Goal: Task Accomplishment & Management: Use online tool/utility

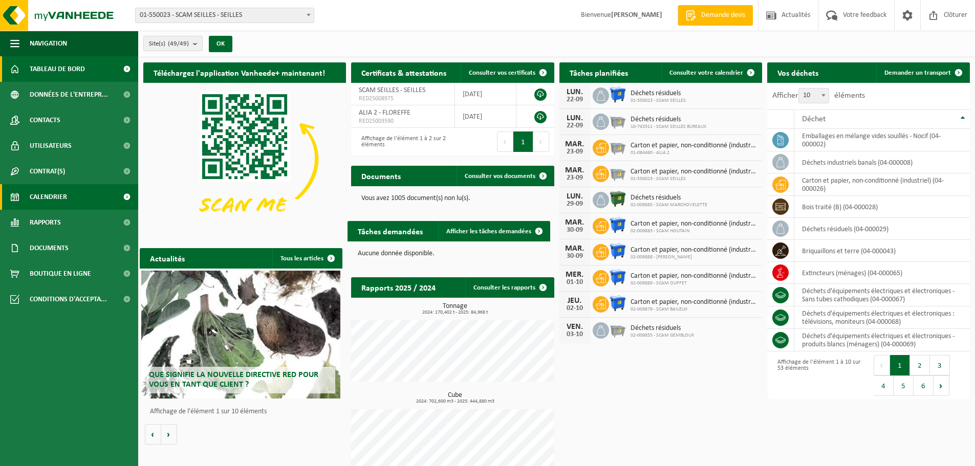
click at [76, 193] on link "Calendrier" at bounding box center [69, 197] width 138 height 26
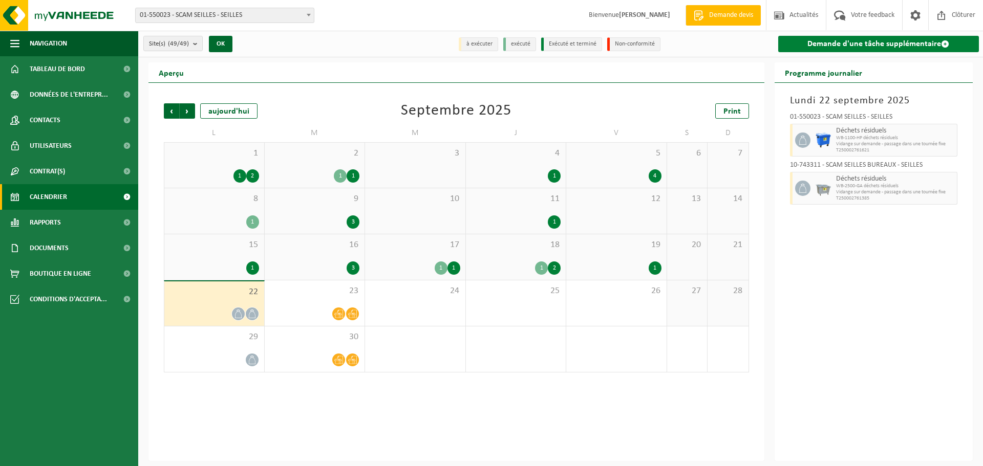
click at [926, 44] on link "Demande d'une tâche supplémentaire" at bounding box center [878, 44] width 201 height 16
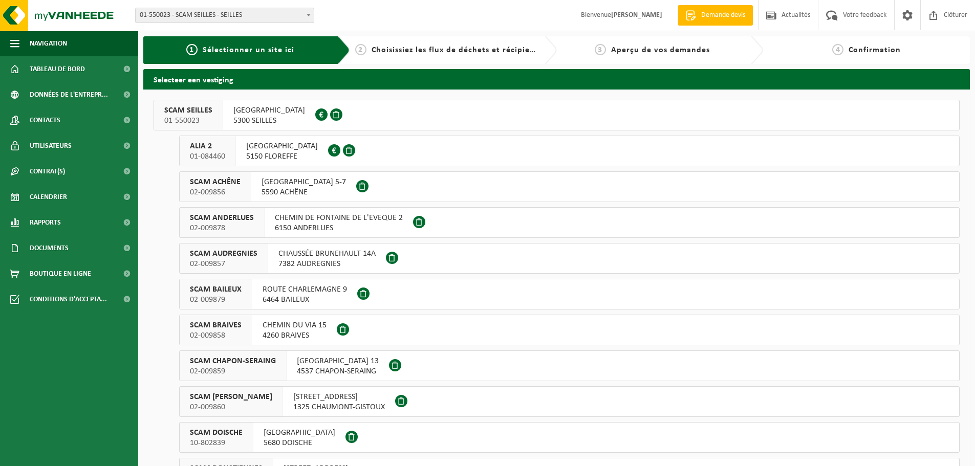
click at [437, 122] on button "SCAM SEILLES 01-550023 RUE BOURIE 16 5300 SEILLES 0401.370.063" at bounding box center [557, 115] width 806 height 31
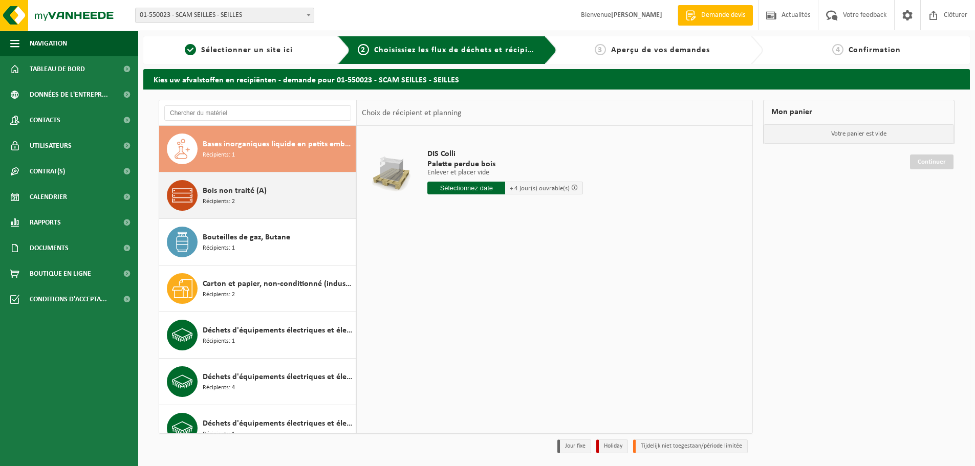
click at [250, 203] on div "Bois non traité (A) Récipients: 2" at bounding box center [278, 195] width 150 height 31
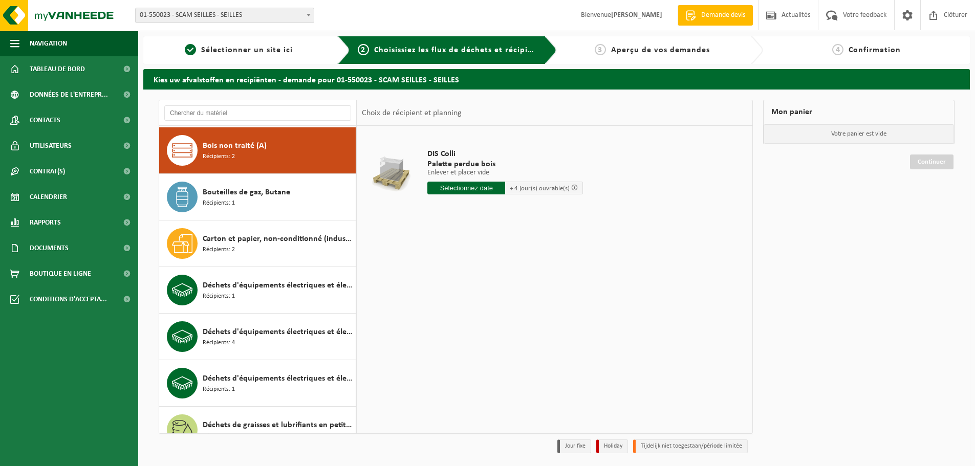
scroll to position [47, 0]
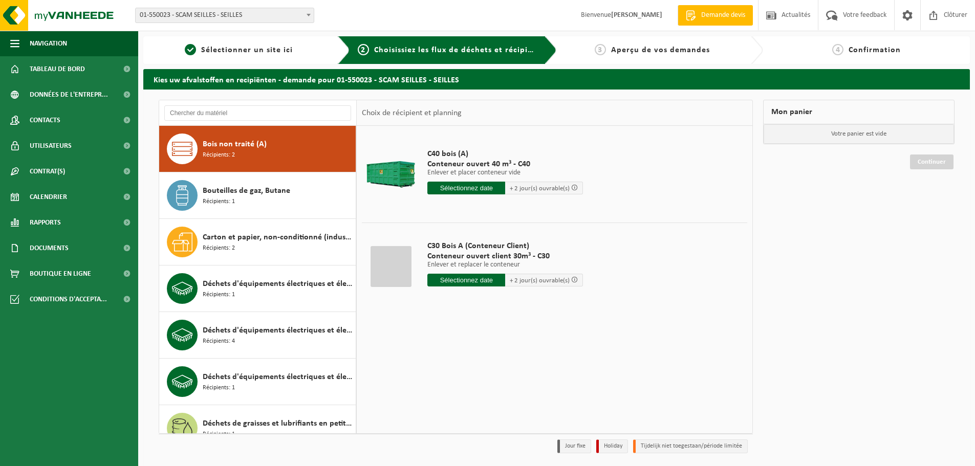
click at [597, 257] on td "C30 Bois A (Conteneur Client) Conteneur ouvert client 30m³ - C30 Enlever et rep…" at bounding box center [584, 266] width 328 height 87
click at [482, 283] on input "text" at bounding box center [466, 280] width 78 height 13
click at [456, 388] on div "23" at bounding box center [455, 387] width 18 height 16
type input "à partir de 2025-09-23"
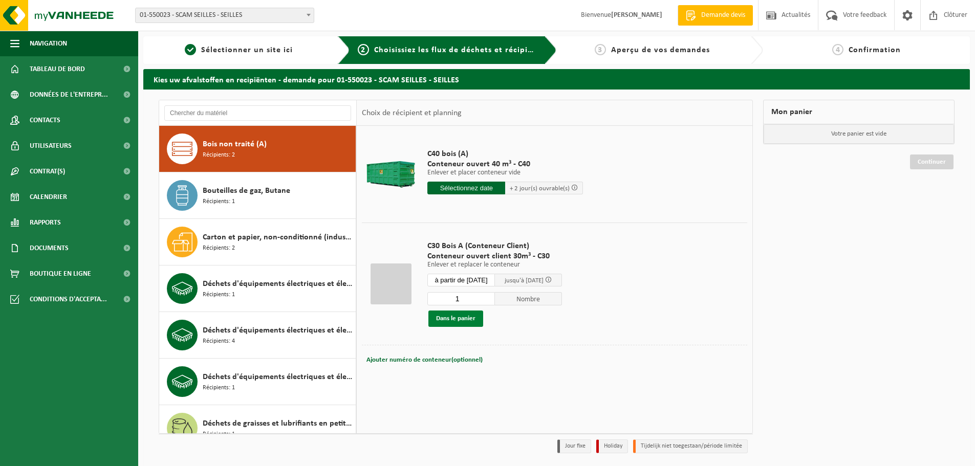
click at [460, 319] on button "Dans le panier" at bounding box center [455, 319] width 55 height 16
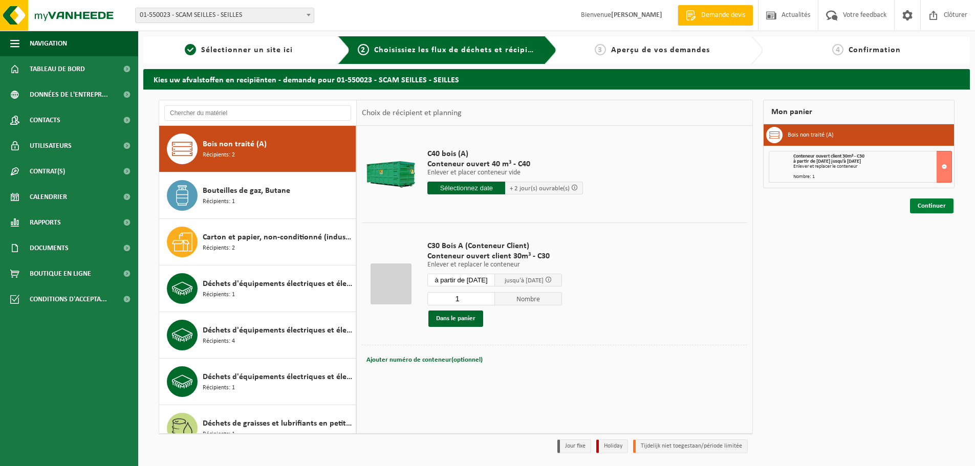
click at [937, 205] on link "Continuer" at bounding box center [932, 206] width 44 height 15
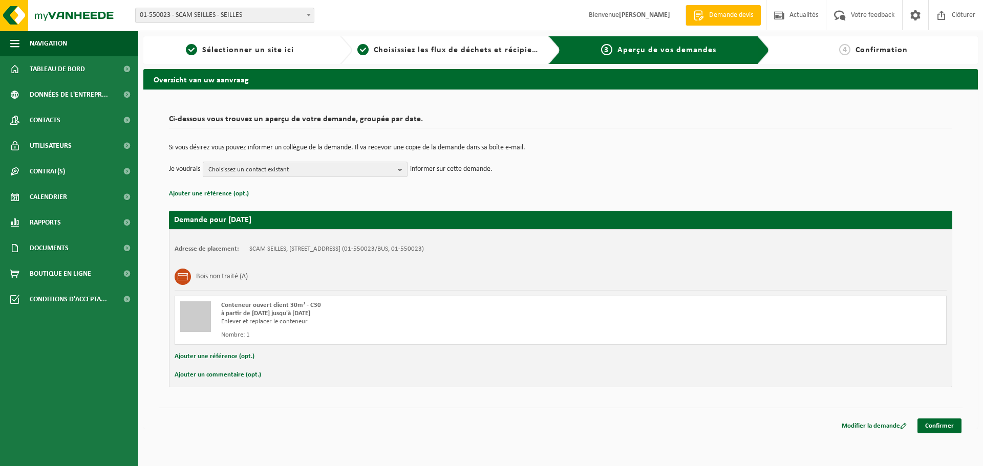
click at [363, 168] on span "Choisissez un contact existant" at bounding box center [300, 169] width 185 height 15
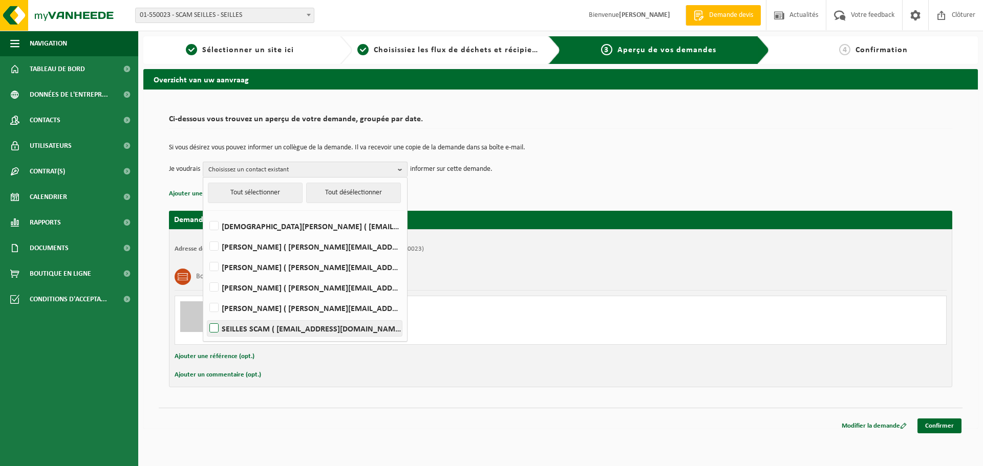
click at [214, 328] on label "SEILLES SCAM ( scamseilles@scam-sc.be )" at bounding box center [304, 328] width 195 height 15
click at [206, 316] on input "SEILLES SCAM ( scamseilles@scam-sc.be )" at bounding box center [205, 315] width 1 height 1
checkbox input "true"
click at [666, 175] on td "Je voudrais SEILLES SCAM Tout sélectionner Tout désélectionner CHRISTIAN BALDUY…" at bounding box center [560, 169] width 783 height 15
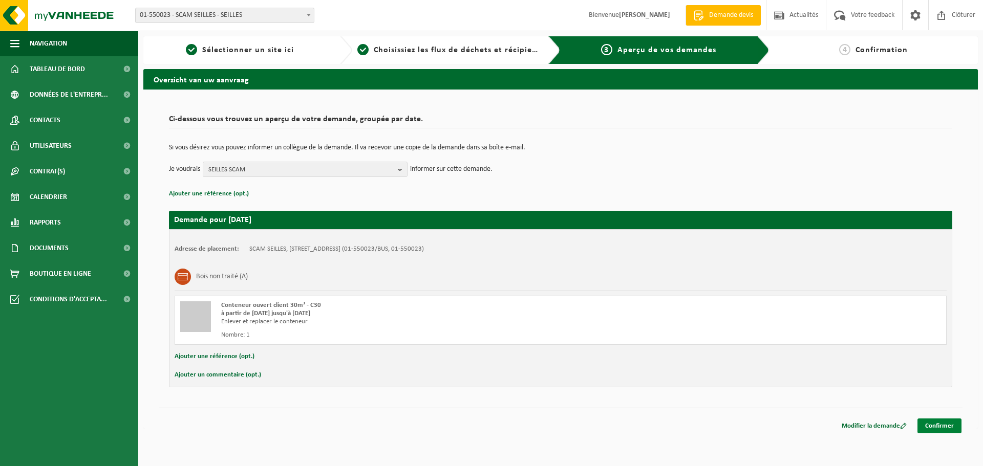
click at [953, 428] on link "Confirmer" at bounding box center [939, 426] width 44 height 15
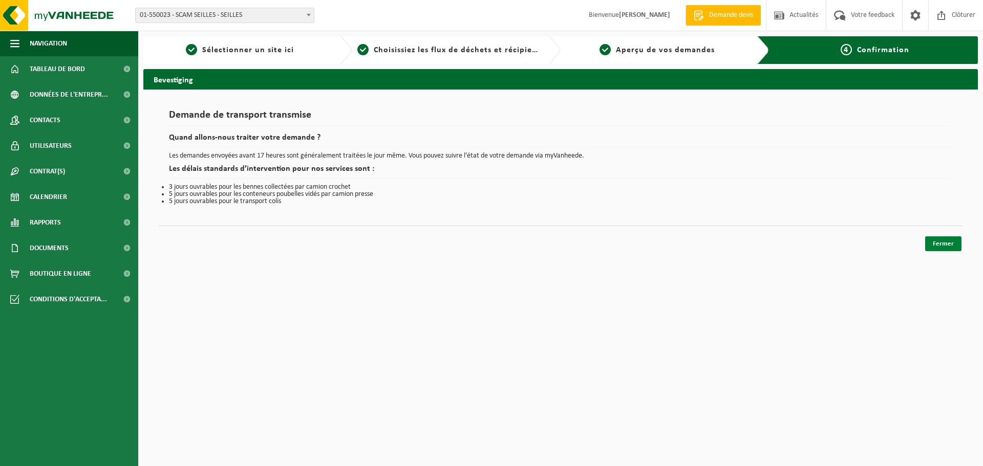
click at [950, 243] on link "Fermer" at bounding box center [943, 243] width 36 height 15
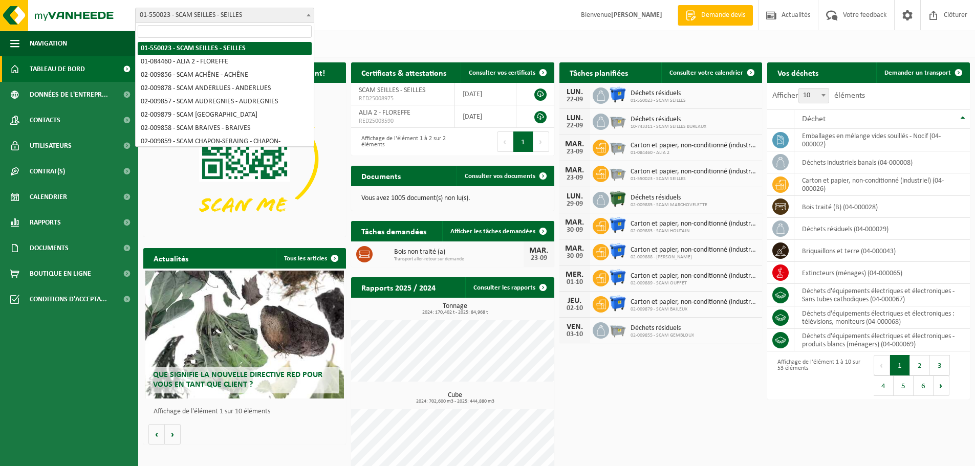
click at [239, 17] on span "01-550023 - SCAM SEILLES - SEILLES" at bounding box center [225, 15] width 178 height 14
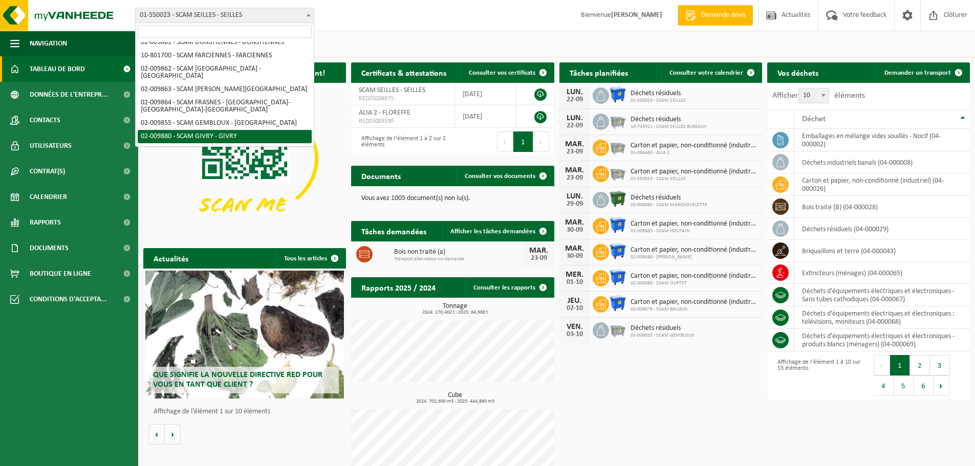
scroll to position [205, 0]
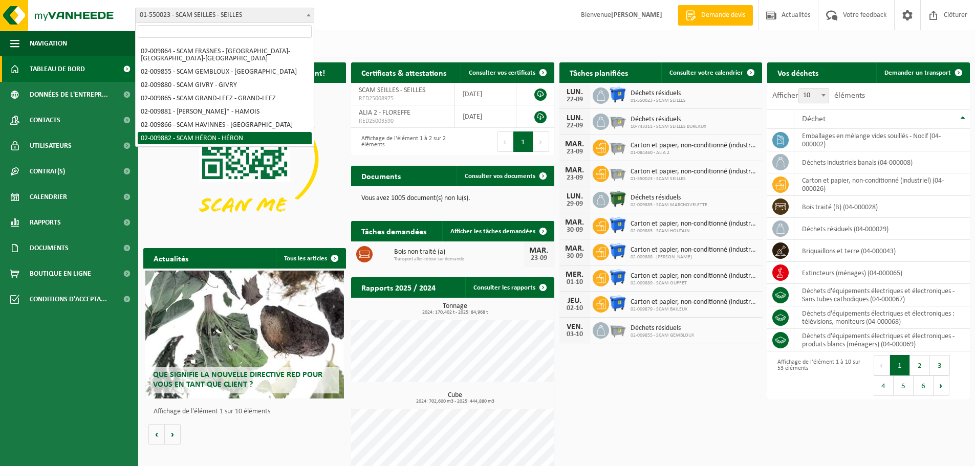
select select "1928"
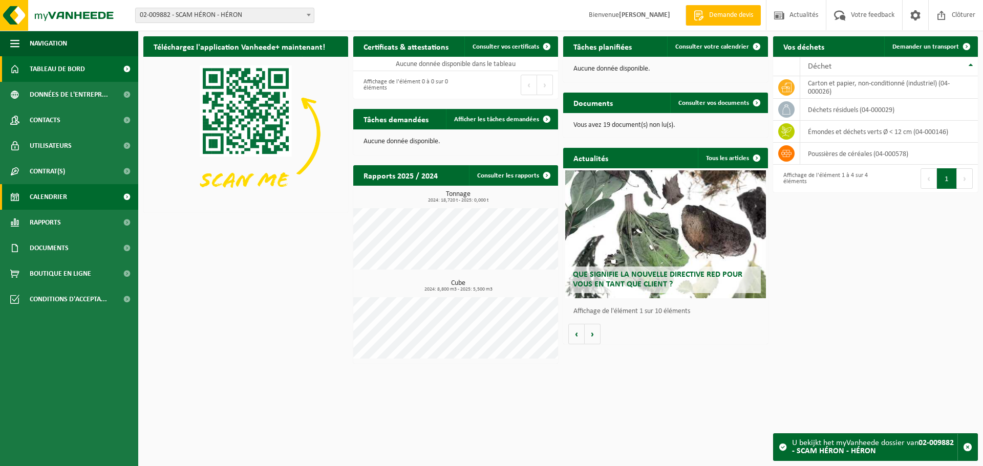
click at [67, 195] on span "Calendrier" at bounding box center [48, 197] width 37 height 26
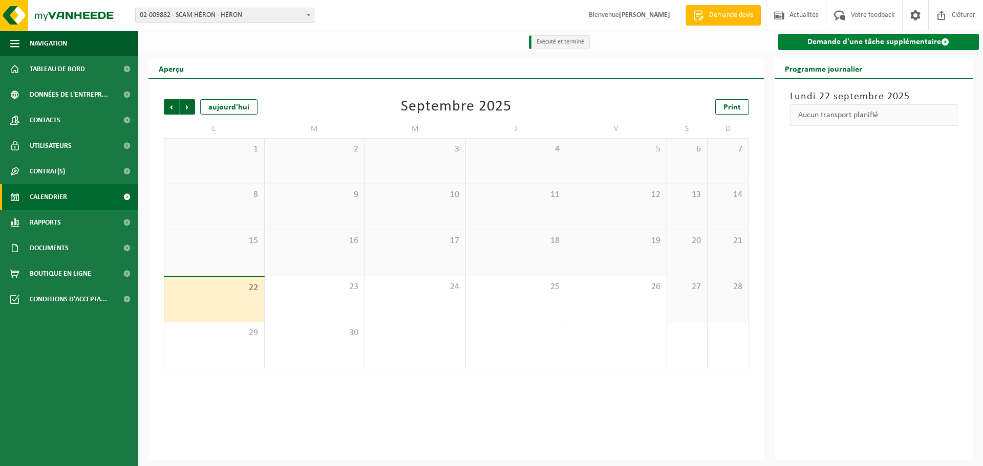
click at [851, 44] on link "Demande d'une tâche supplémentaire" at bounding box center [878, 42] width 201 height 16
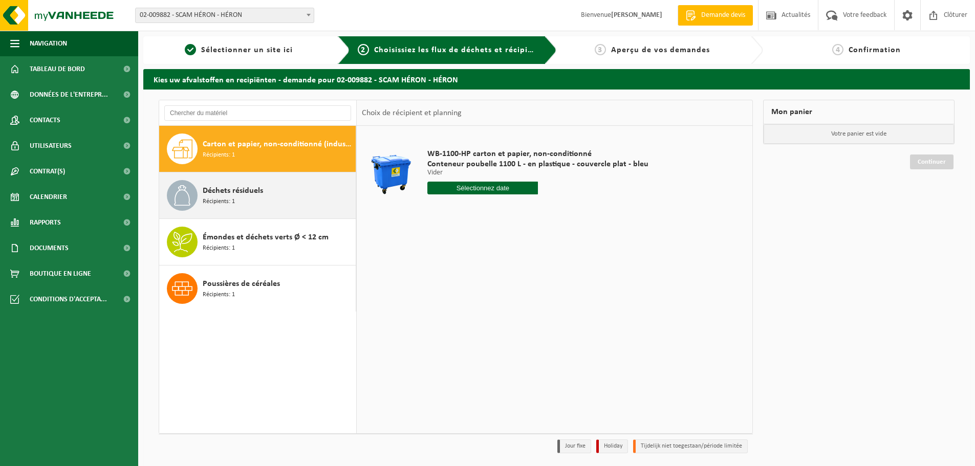
click at [239, 198] on div "Déchets résiduels Récipients: 1" at bounding box center [278, 195] width 150 height 31
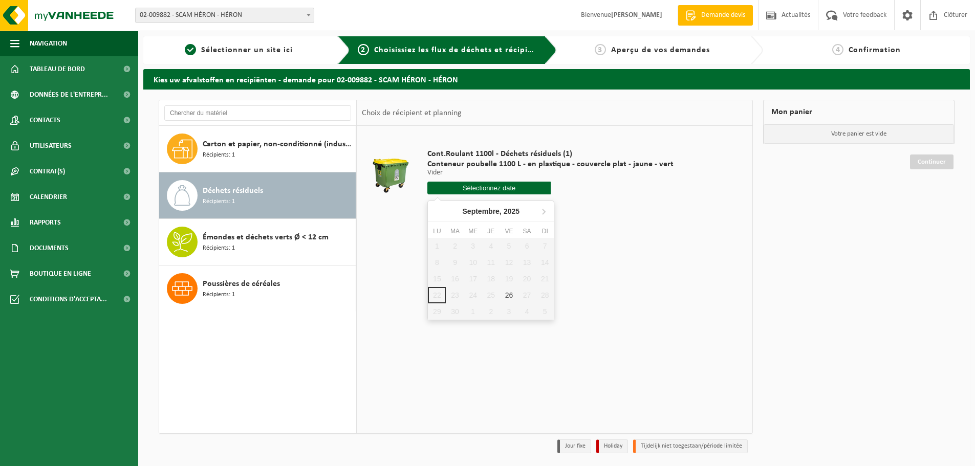
click at [506, 188] on input "text" at bounding box center [488, 188] width 123 height 13
click at [512, 296] on div "26" at bounding box center [509, 295] width 18 height 16
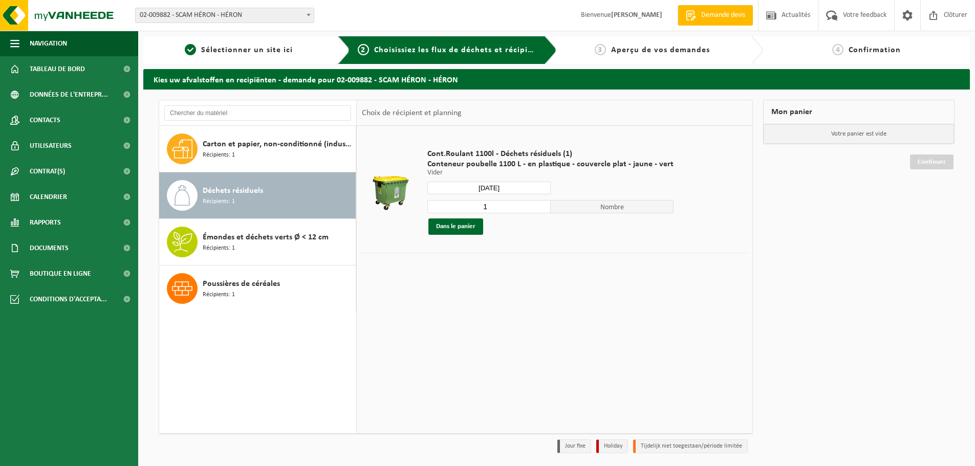
type input "à partir de 2025-09-26"
click at [453, 228] on button "Dans le panier" at bounding box center [455, 227] width 55 height 16
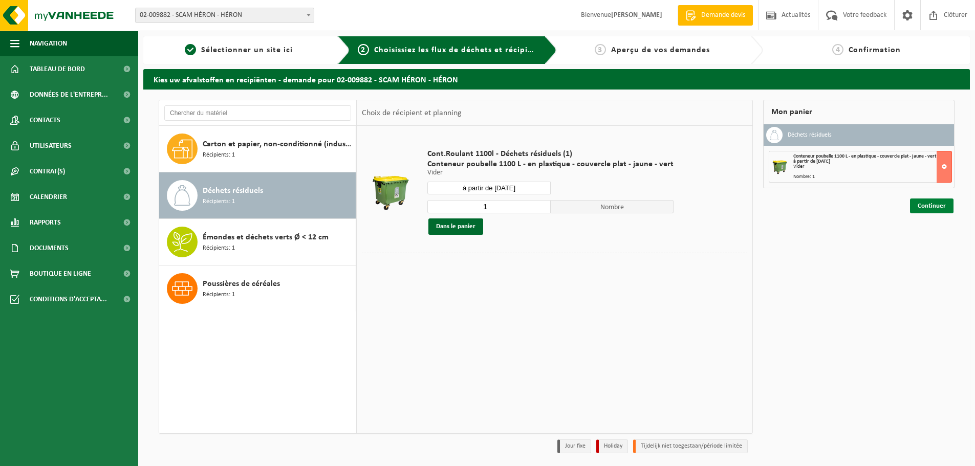
click at [939, 204] on link "Continuer" at bounding box center [932, 206] width 44 height 15
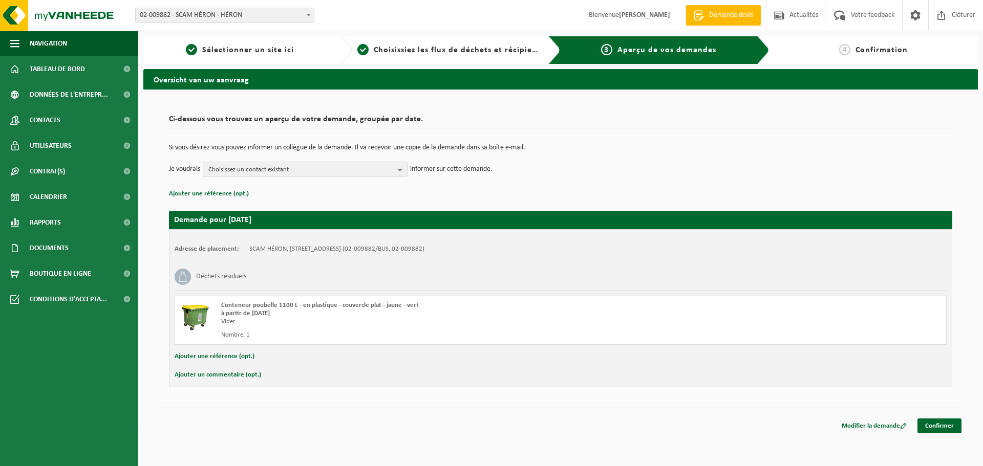
click at [339, 164] on span "Choisissez un contact existant" at bounding box center [300, 169] width 185 height 15
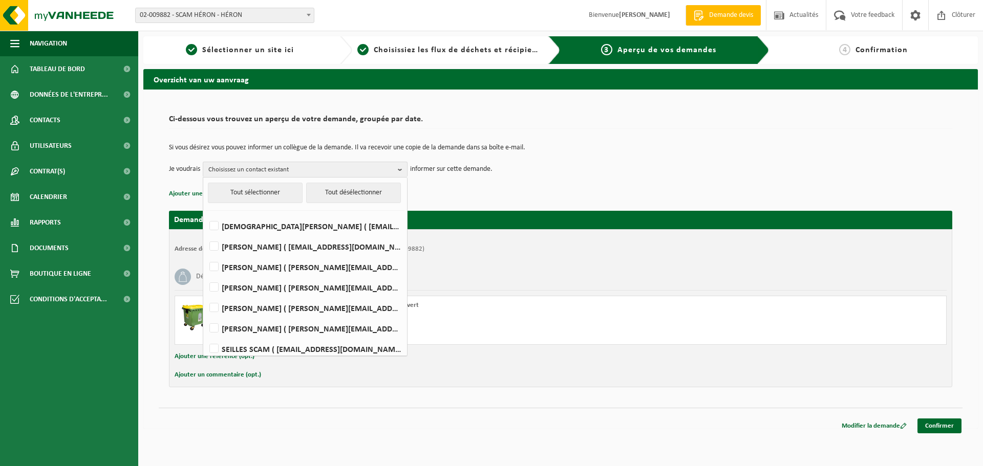
click at [586, 172] on td "Je voudrais Choisissez un contact existant Tout sélectionner Tout désélectionne…" at bounding box center [560, 169] width 783 height 15
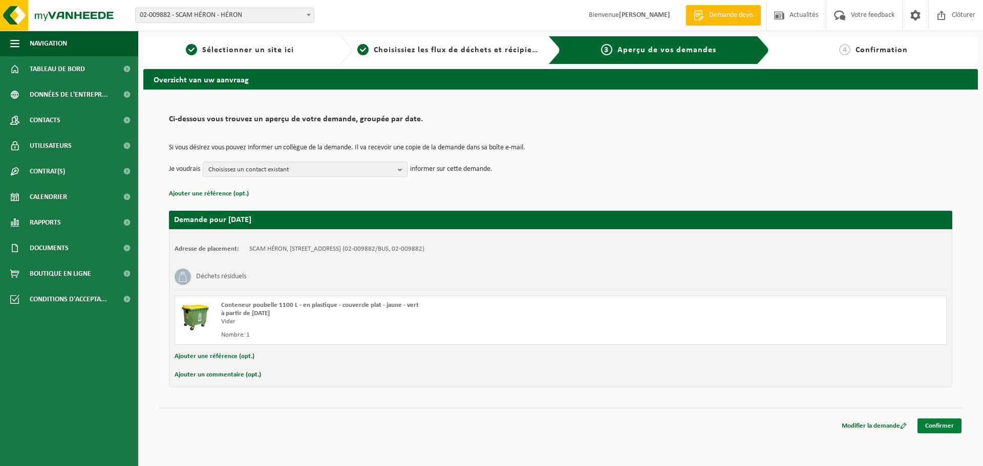
click at [935, 426] on link "Confirmer" at bounding box center [939, 426] width 44 height 15
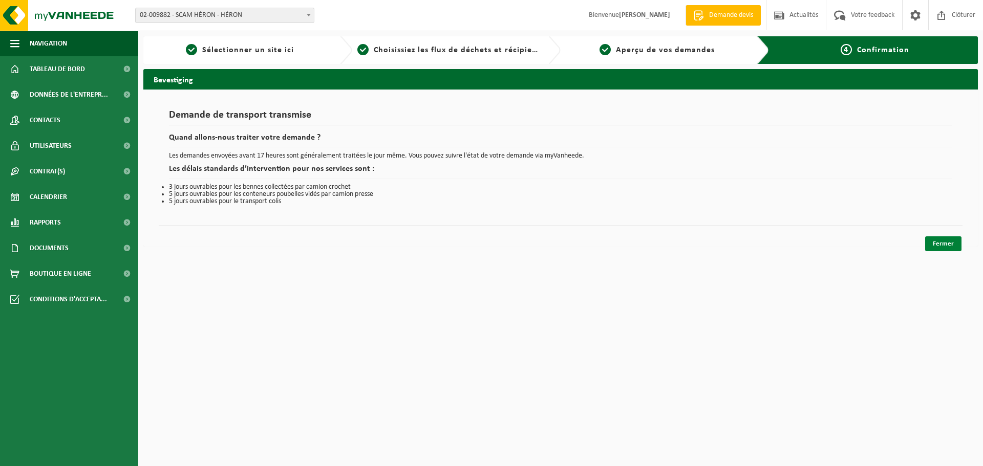
click at [932, 243] on link "Fermer" at bounding box center [943, 243] width 36 height 15
